Goal: Task Accomplishment & Management: Use online tool/utility

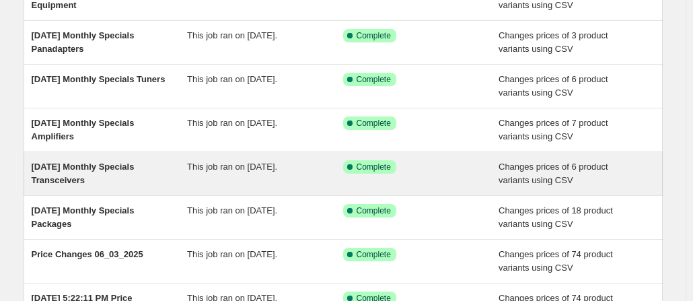
scroll to position [202, 0]
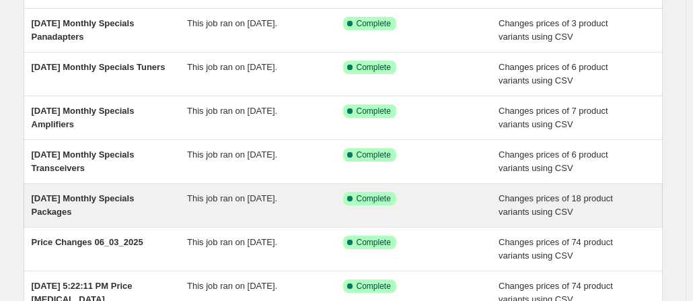
click at [94, 199] on span "June 3 2025 Monthly Specials Packages" at bounding box center [83, 205] width 103 height 24
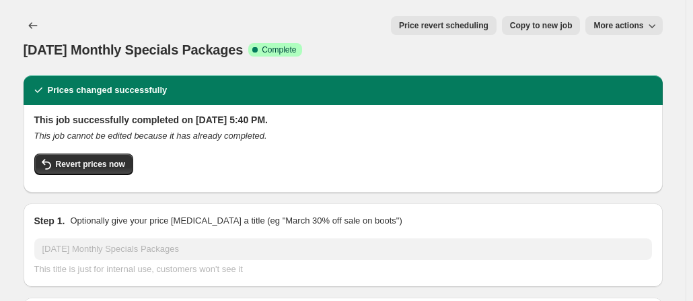
click at [649, 26] on icon "button" at bounding box center [651, 25] width 13 height 13
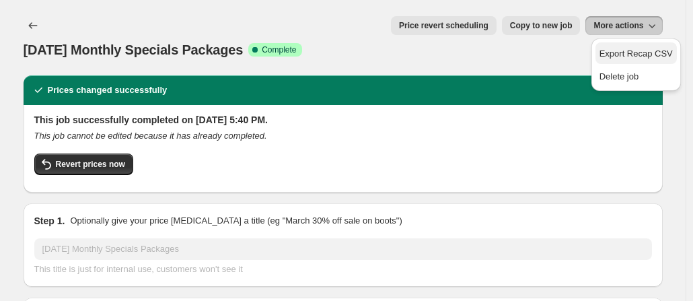
click at [638, 57] on span "Export Recap CSV" at bounding box center [636, 53] width 73 height 10
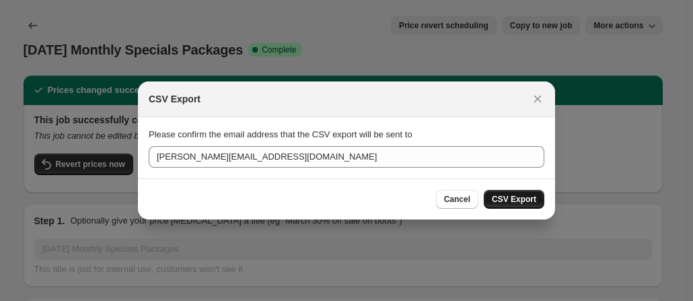
click at [522, 198] on span "CSV Export" at bounding box center [514, 199] width 44 height 11
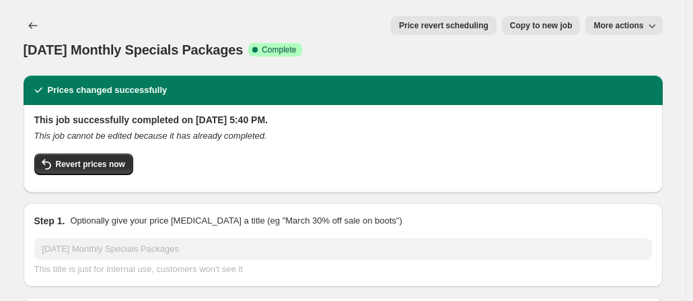
click at [652, 26] on icon "button" at bounding box center [651, 25] width 13 height 13
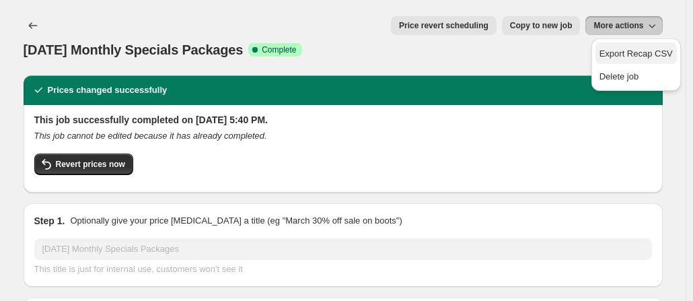
click at [638, 53] on span "Export Recap CSV" at bounding box center [636, 53] width 73 height 10
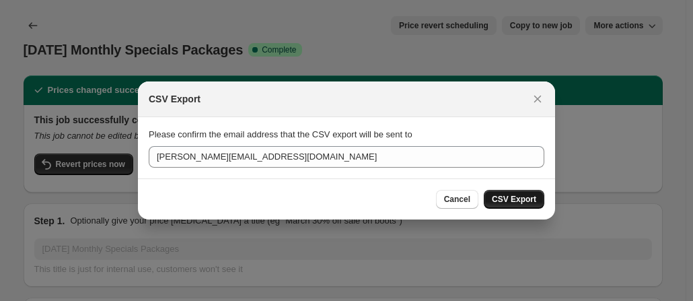
click at [498, 197] on span "CSV Export" at bounding box center [514, 199] width 44 height 11
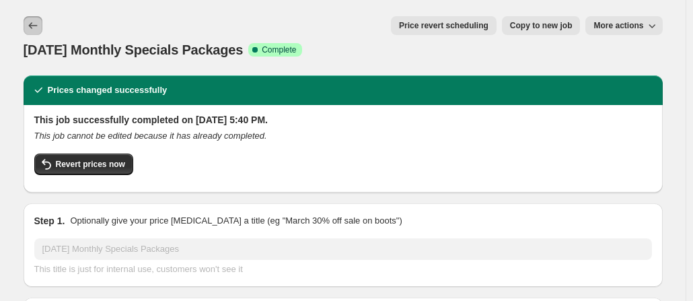
click at [34, 25] on icon "Price change jobs" at bounding box center [32, 25] width 13 height 13
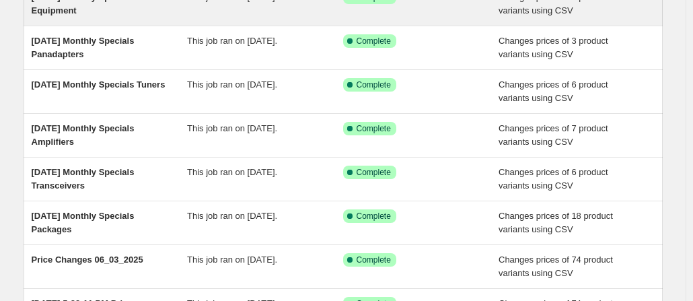
scroll to position [202, 0]
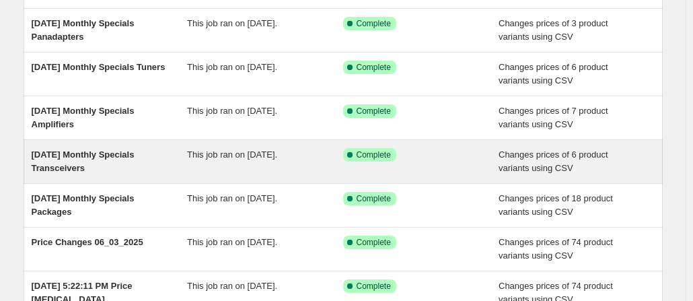
click at [131, 151] on span "Jun 3, 2025 Monthly Specials Transceivers" at bounding box center [83, 161] width 103 height 24
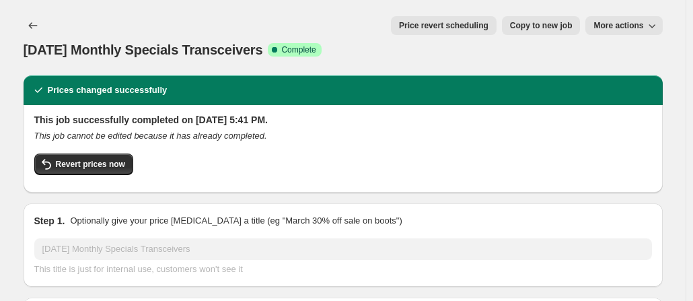
click at [659, 25] on icon "button" at bounding box center [651, 25] width 13 height 13
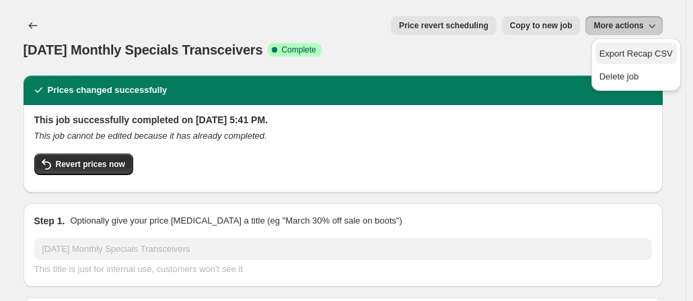
click at [620, 56] on span "Export Recap CSV" at bounding box center [636, 53] width 73 height 10
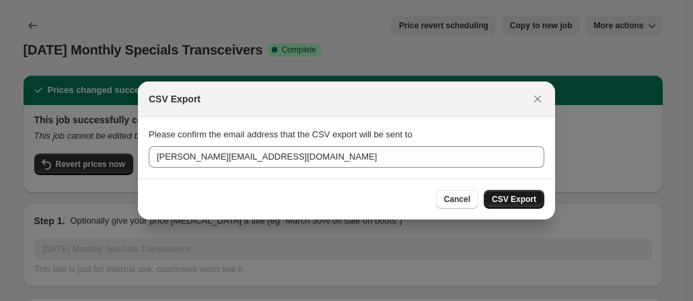
click at [503, 196] on span "CSV Export" at bounding box center [514, 199] width 44 height 11
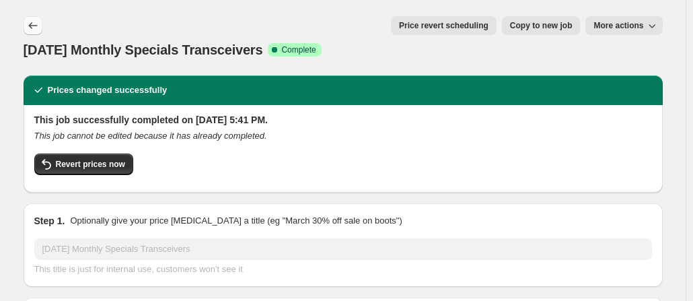
click at [38, 27] on icon "Price change jobs" at bounding box center [32, 25] width 13 height 13
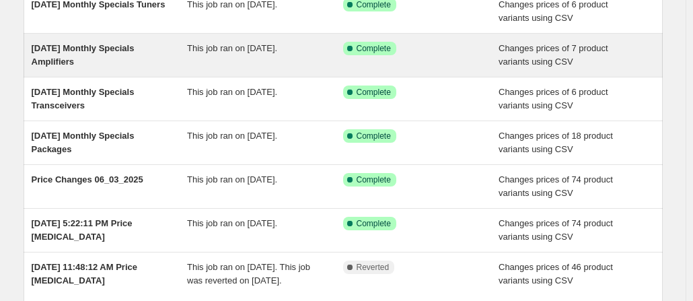
scroll to position [269, 0]
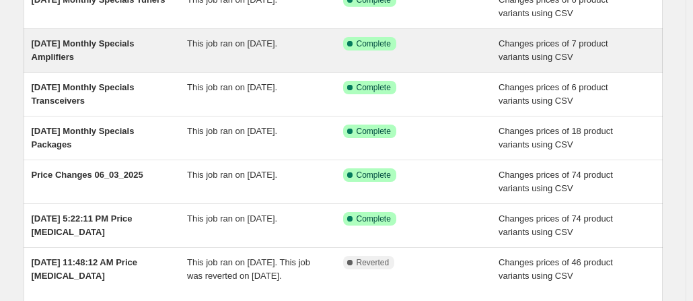
click at [78, 44] on span "Jun 3, 2025 Monthly Specials Amplifiers" at bounding box center [83, 50] width 103 height 24
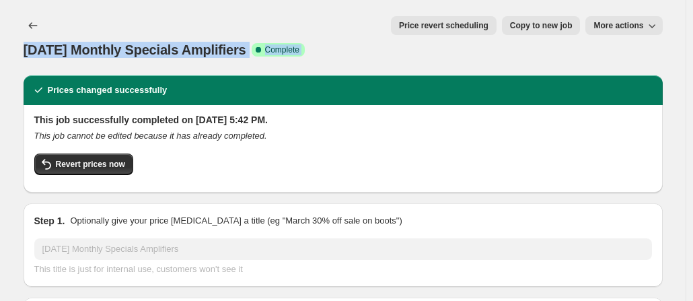
click at [651, 27] on icon "button" at bounding box center [651, 25] width 13 height 13
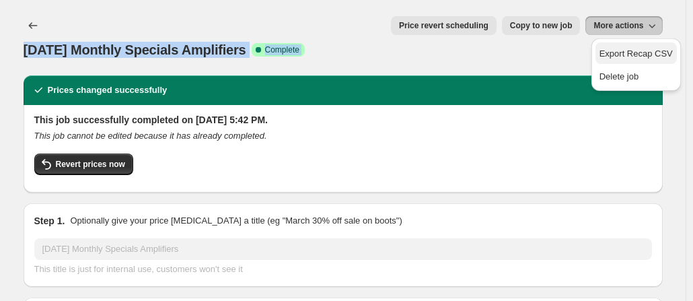
click at [623, 55] on span "Export Recap CSV" at bounding box center [636, 53] width 73 height 10
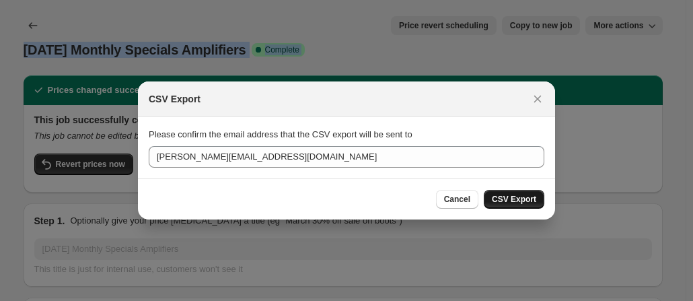
click at [520, 197] on span "CSV Export" at bounding box center [514, 199] width 44 height 11
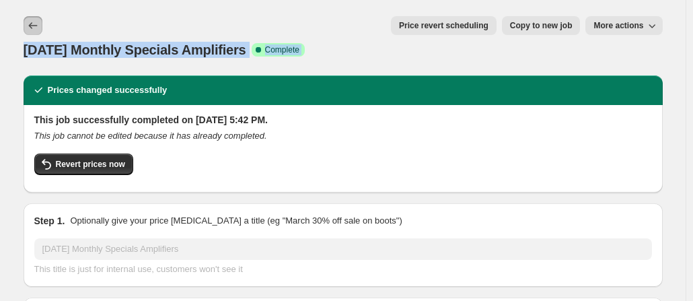
click at [36, 26] on icon "Price change jobs" at bounding box center [32, 25] width 13 height 13
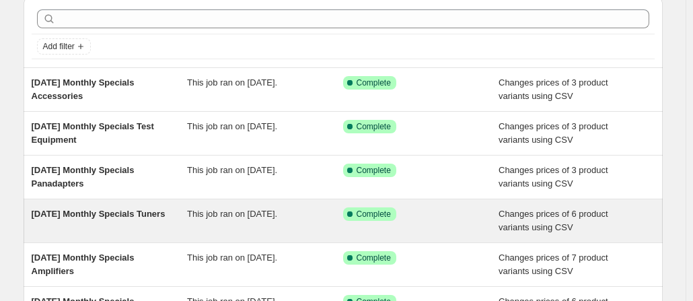
scroll to position [67, 0]
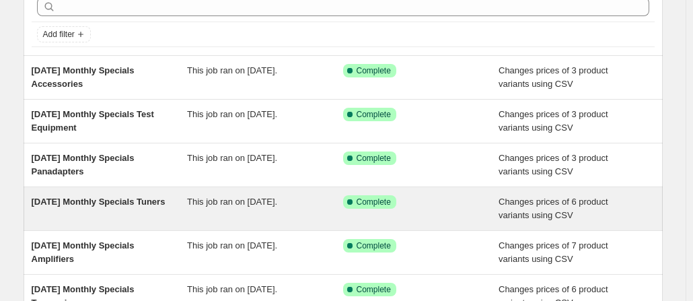
click at [87, 213] on div "Jun 3, 2025 Monthly Specials Tuners" at bounding box center [110, 208] width 156 height 27
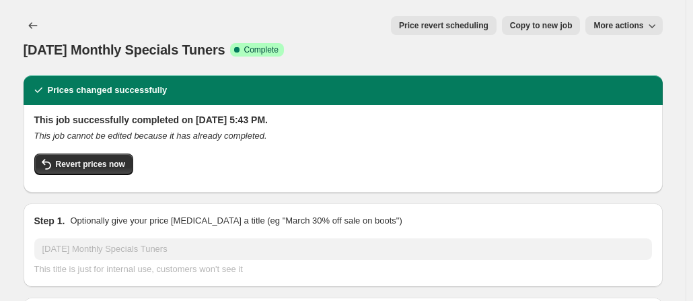
click at [622, 29] on span "More actions" at bounding box center [619, 25] width 50 height 11
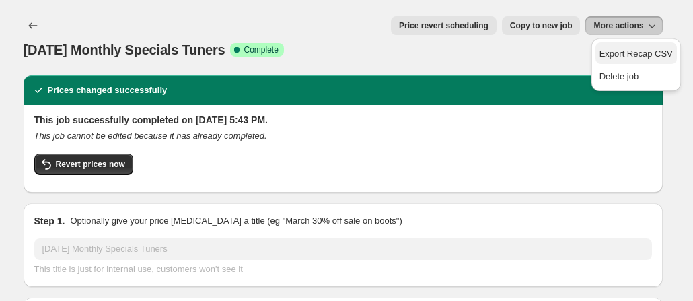
click at [618, 56] on span "Export Recap CSV" at bounding box center [636, 53] width 73 height 10
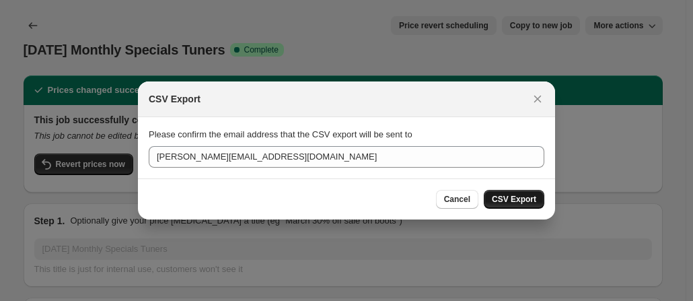
click at [505, 201] on span "CSV Export" at bounding box center [514, 199] width 44 height 11
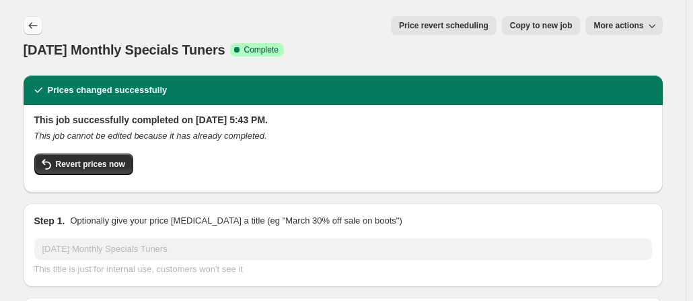
click at [36, 30] on icon "Price change jobs" at bounding box center [32, 25] width 13 height 13
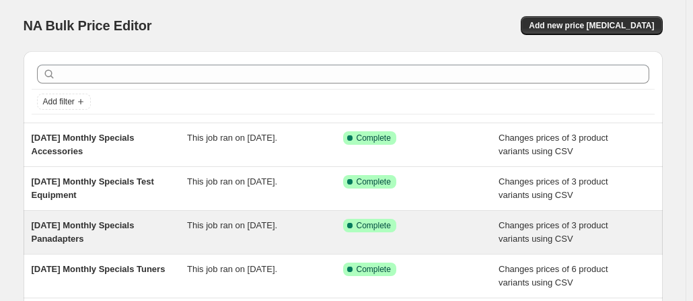
click at [81, 227] on span "Jun 3, 2025 Monthly Specials Panadapters" at bounding box center [83, 232] width 103 height 24
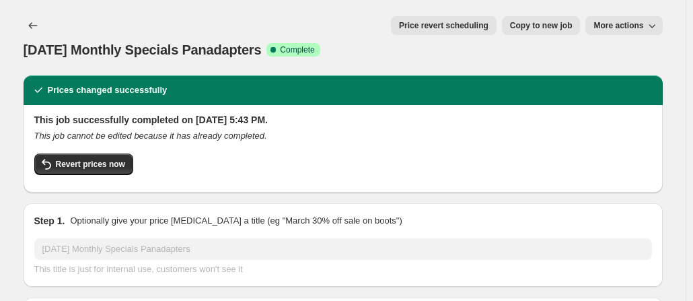
click at [659, 22] on icon "button" at bounding box center [651, 25] width 13 height 13
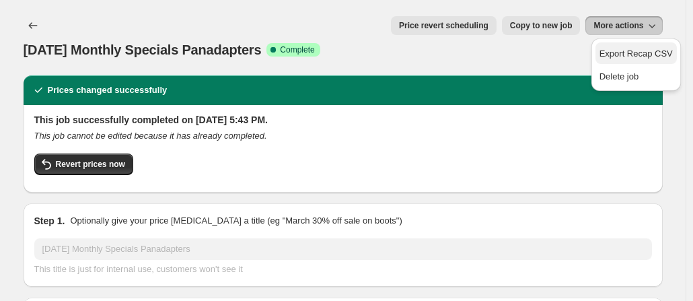
click at [623, 54] on span "Export Recap CSV" at bounding box center [636, 53] width 73 height 10
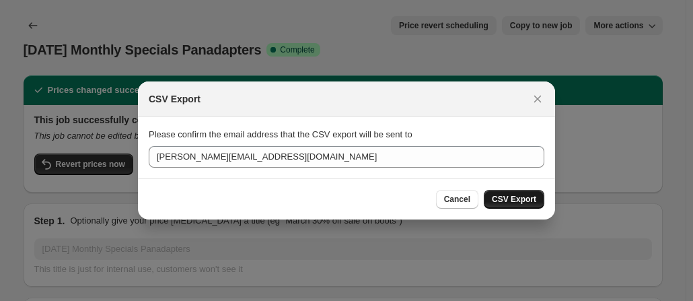
click at [505, 203] on span "CSV Export" at bounding box center [514, 199] width 44 height 11
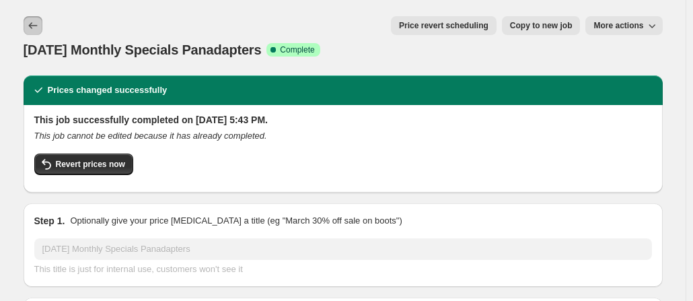
click at [35, 27] on icon "Price change jobs" at bounding box center [32, 25] width 13 height 13
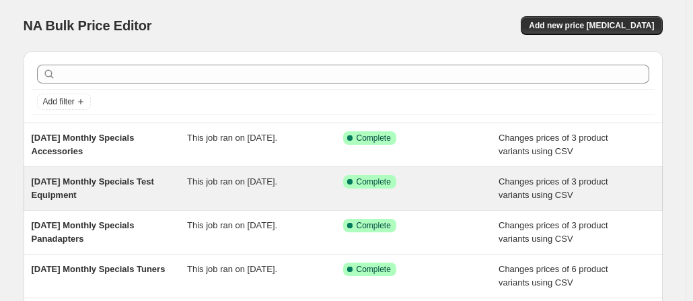
click at [58, 192] on span "Jun 3, 2025 Monthly Specials Test Equipment" at bounding box center [93, 188] width 122 height 24
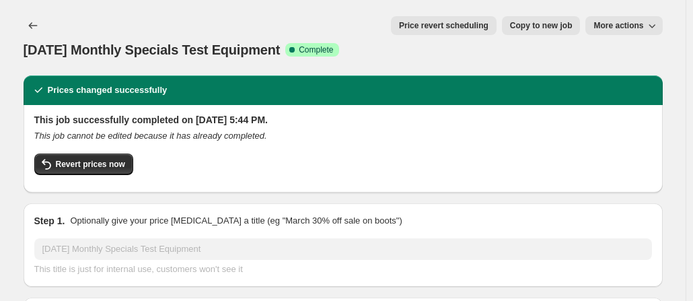
click at [635, 22] on span "More actions" at bounding box center [619, 25] width 50 height 11
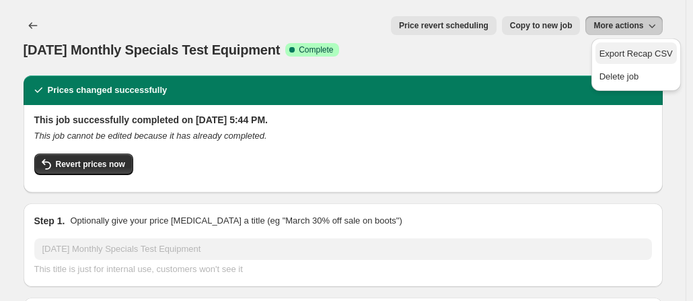
click at [624, 55] on span "Export Recap CSV" at bounding box center [636, 53] width 73 height 10
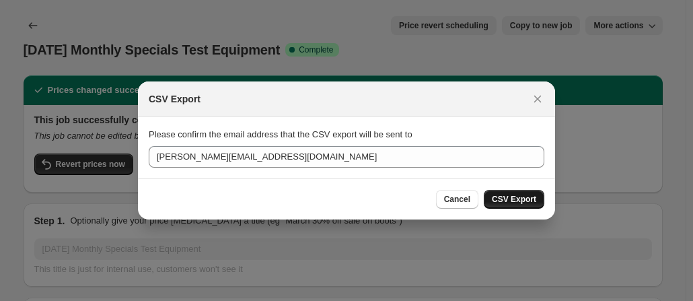
click at [522, 199] on span "CSV Export" at bounding box center [514, 199] width 44 height 11
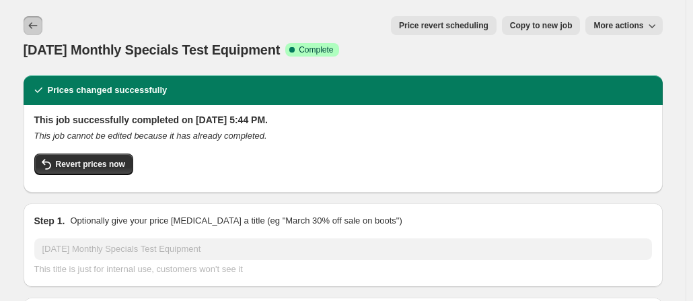
click at [38, 29] on icon "Price change jobs" at bounding box center [32, 25] width 13 height 13
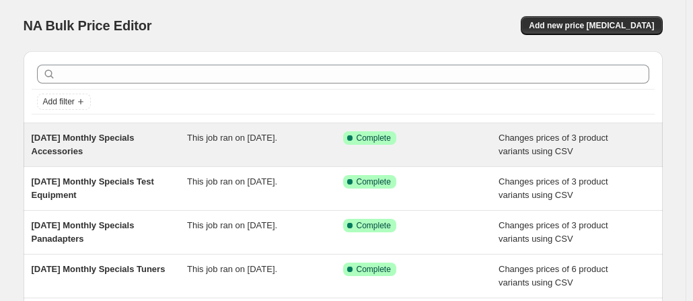
click at [131, 145] on div "Jun 3, 2025 Monthly Specials Accessories" at bounding box center [110, 144] width 156 height 27
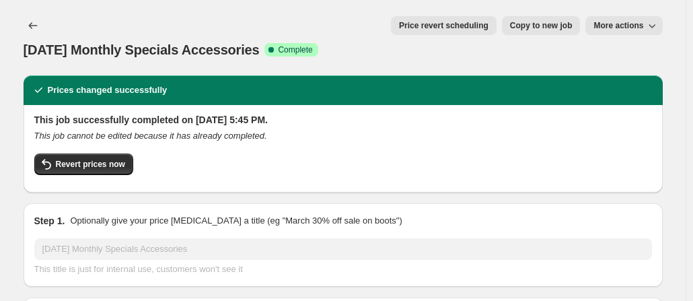
click at [651, 28] on icon "button" at bounding box center [651, 25] width 13 height 13
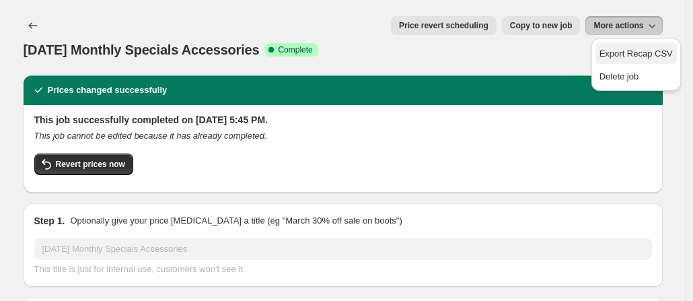
click at [642, 55] on span "Export Recap CSV" at bounding box center [636, 53] width 73 height 10
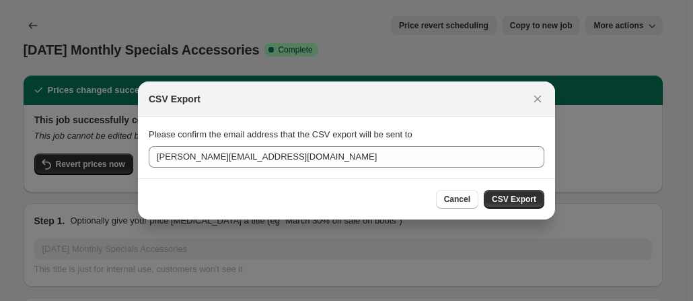
click at [508, 194] on span "CSV Export" at bounding box center [514, 199] width 44 height 11
